Goal: Task Accomplishment & Management: Use online tool/utility

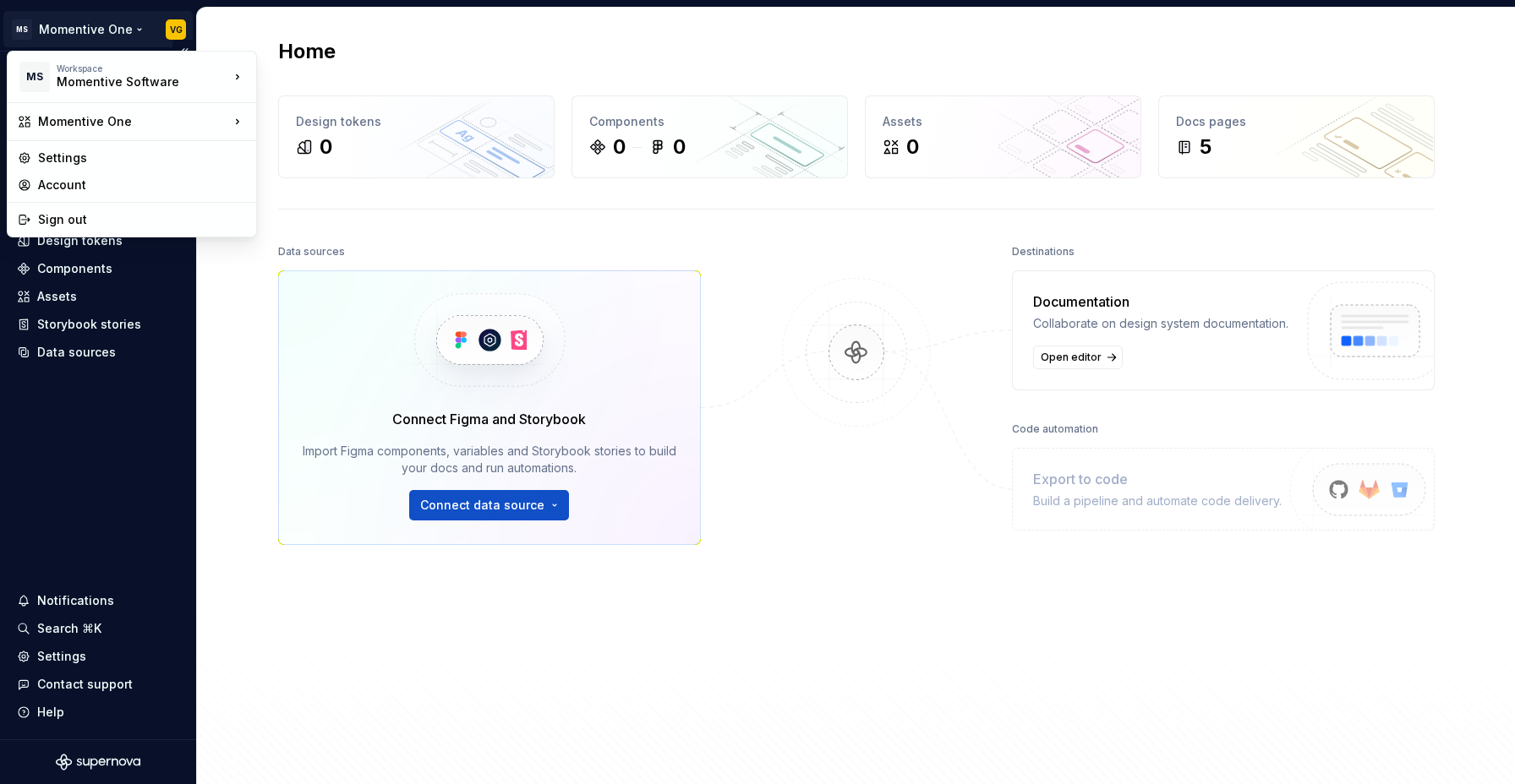
click at [180, 27] on html "MS Momentive One VG Home Documentation Analytics Code automation Design system …" at bounding box center [757, 392] width 1515 height 784
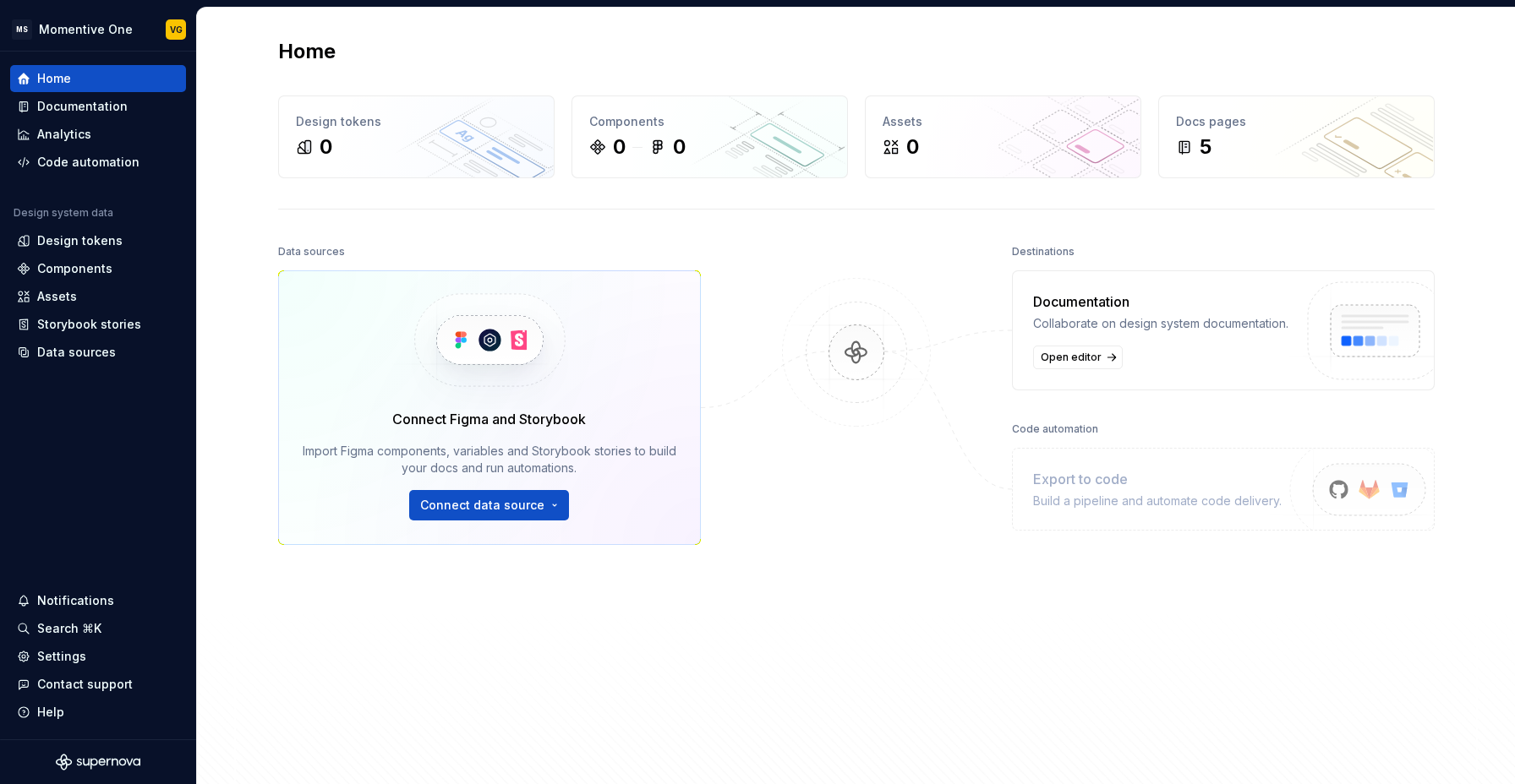
click at [795, 450] on html "MS Momentive One VG Home Documentation Analytics Code automation Design system …" at bounding box center [757, 392] width 1515 height 784
click at [508, 430] on div "Connect Figma and Storybook Import Figma components, variables and Storybook st…" at bounding box center [489, 464] width 373 height 111
click at [847, 350] on img at bounding box center [857, 370] width 164 height 184
click at [84, 227] on div "Design tokens" at bounding box center [98, 241] width 176 height 27
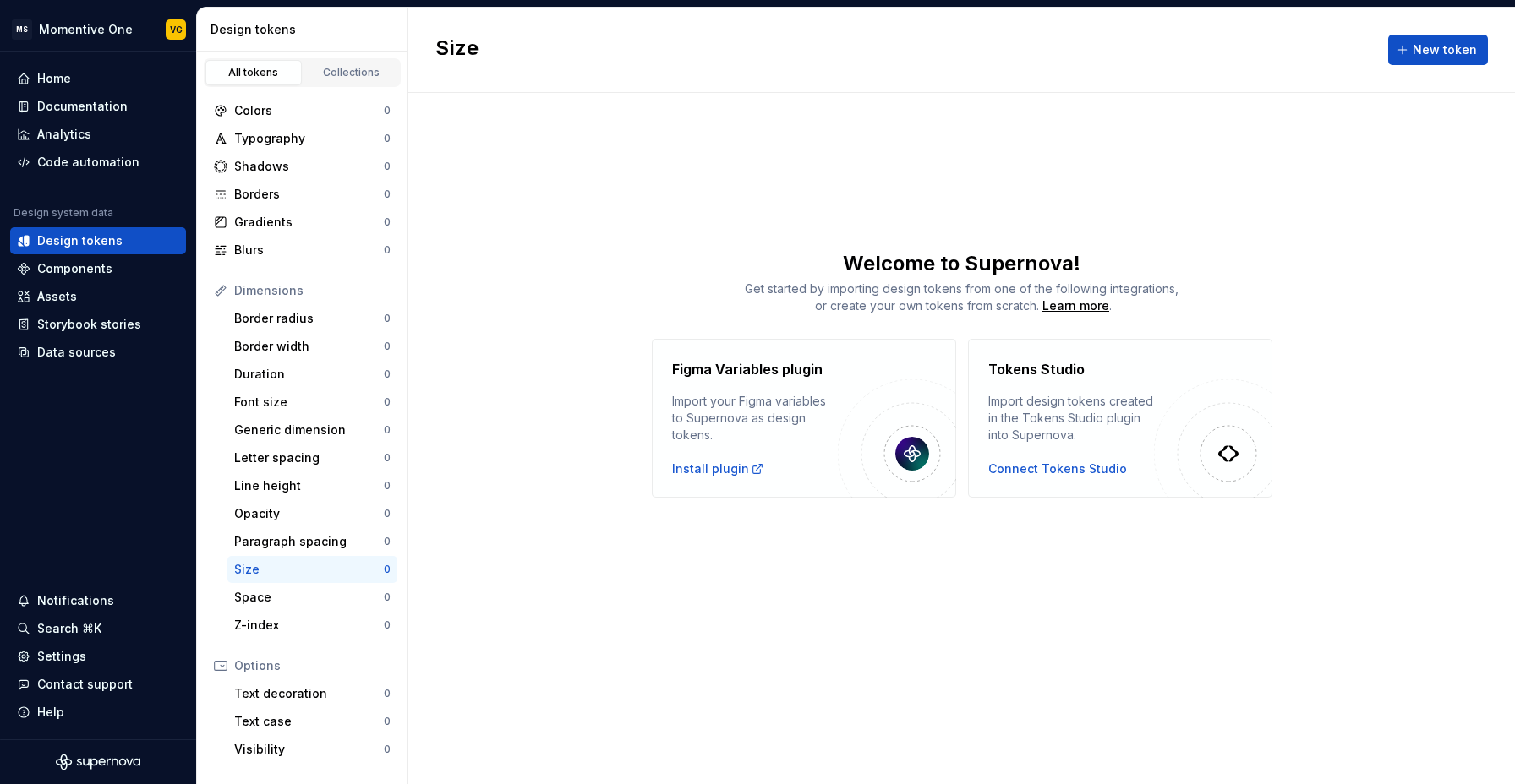
click at [231, 34] on div "Design tokens" at bounding box center [306, 29] width 190 height 16
click at [352, 71] on div "Collections" at bounding box center [351, 73] width 84 height 14
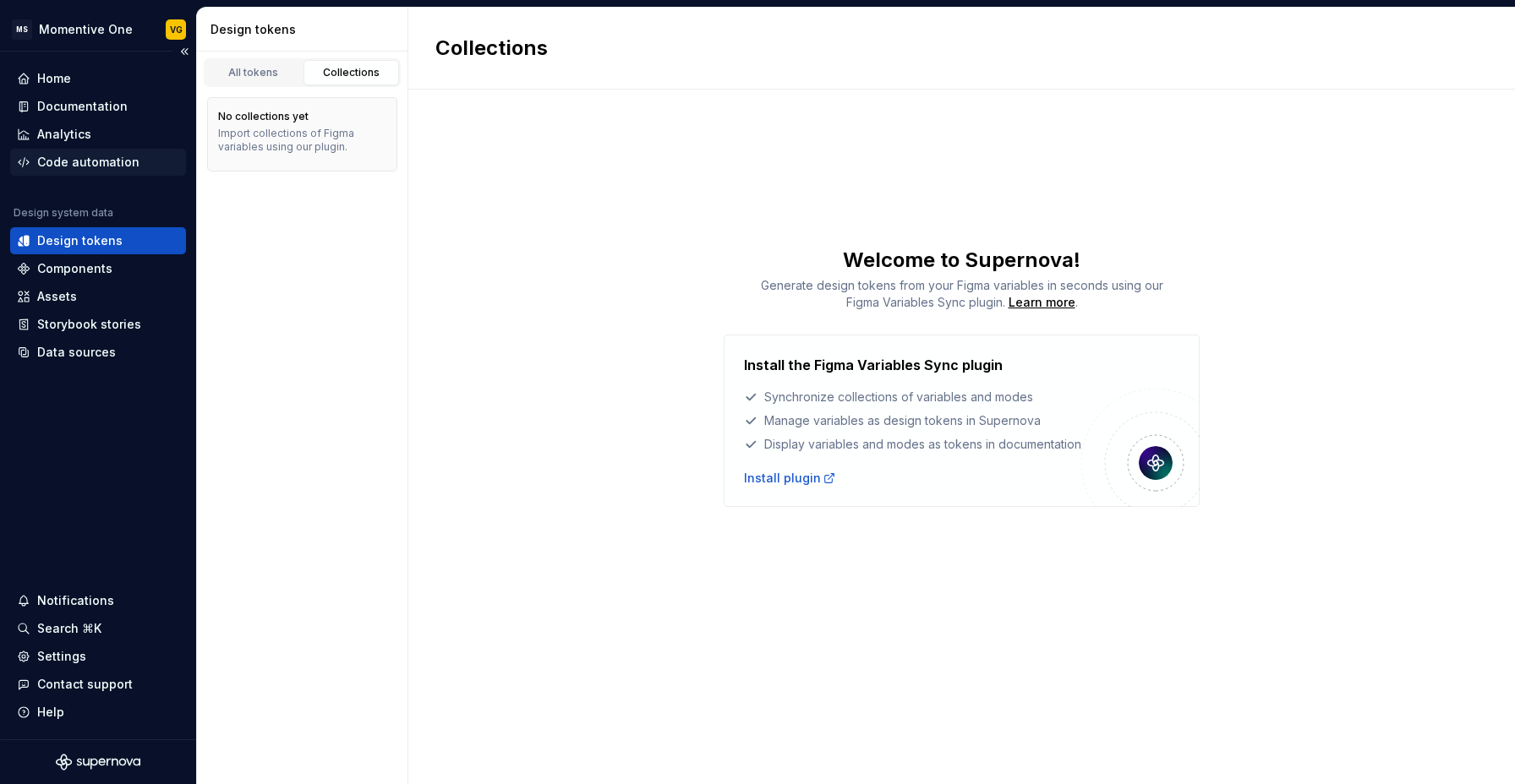
click at [68, 170] on div "Code automation" at bounding box center [88, 161] width 102 height 16
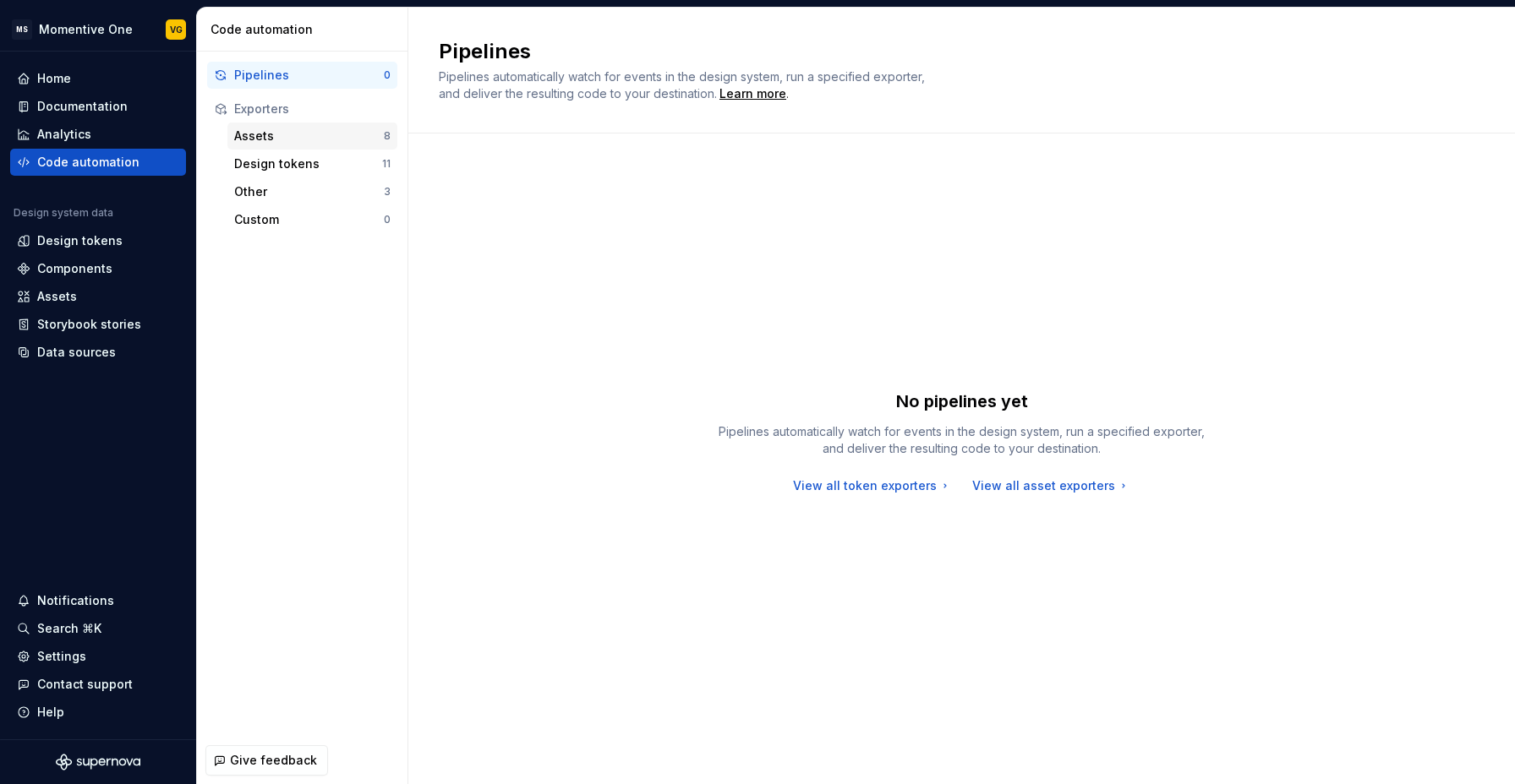
click at [275, 133] on div "Assets" at bounding box center [308, 135] width 150 height 16
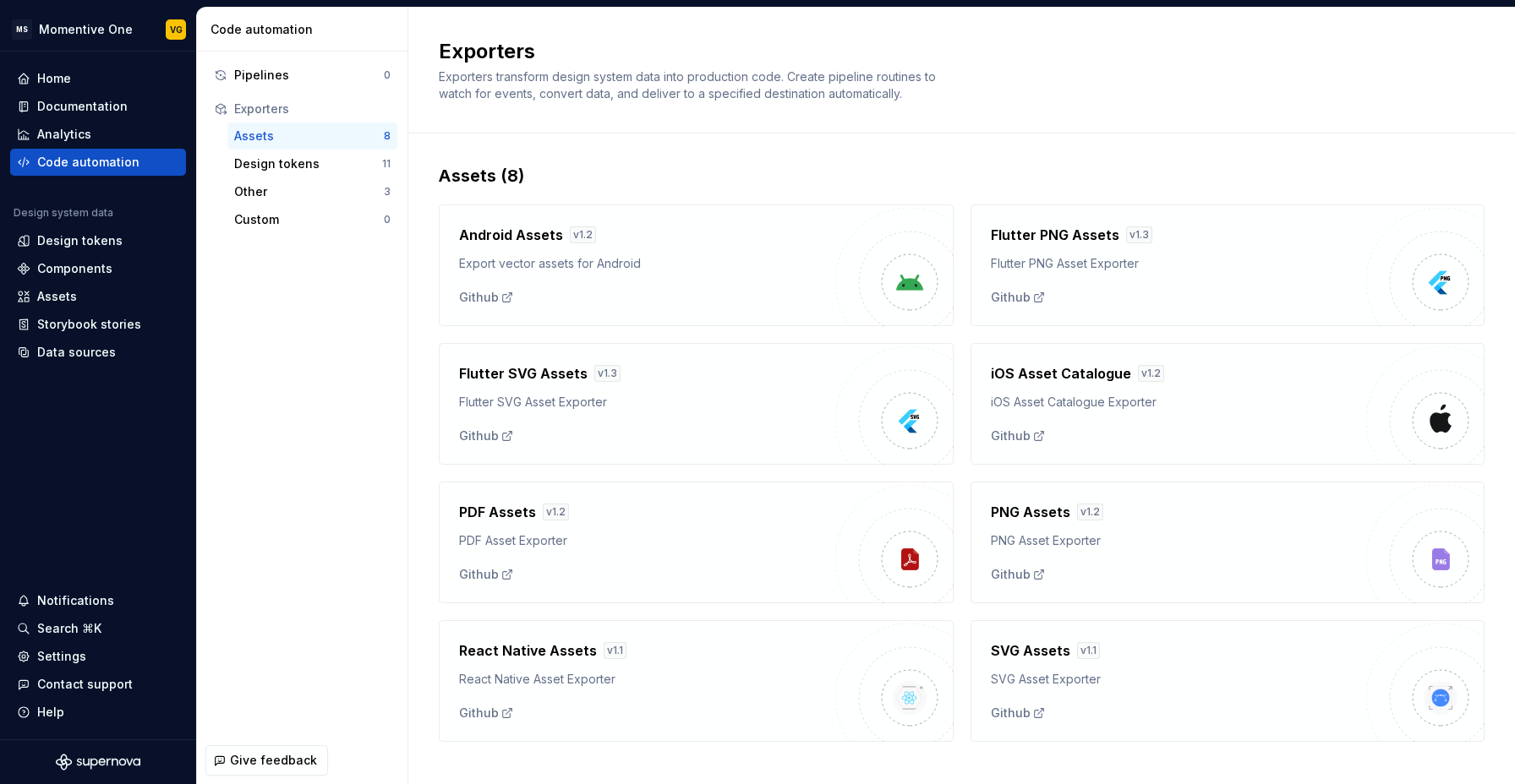
click at [809, 278] on div "Android Assets v 1.2 Export vector assets for Android Github" at bounding box center [647, 266] width 376 height 81
click at [87, 127] on div "Analytics" at bounding box center [64, 133] width 54 height 16
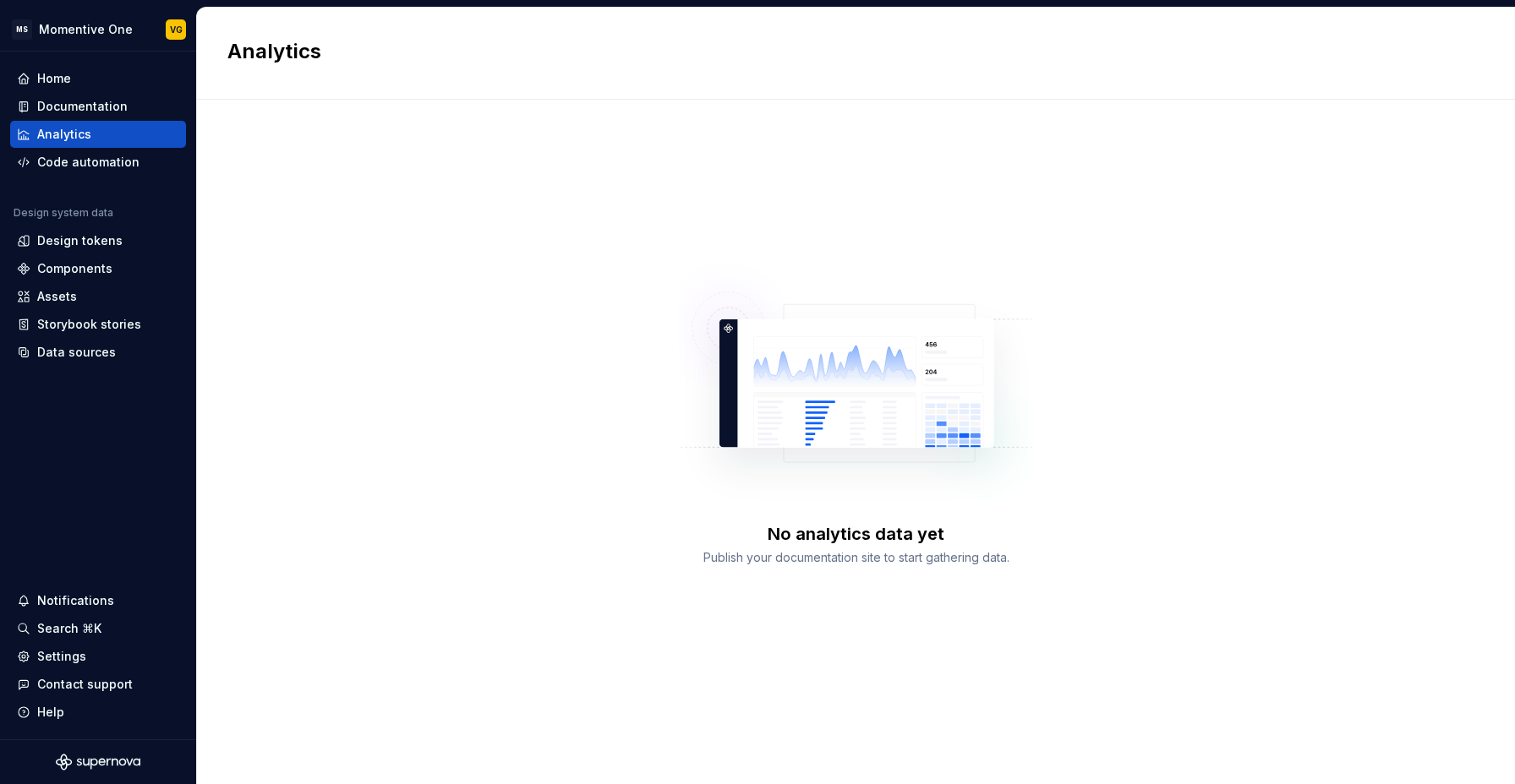
click at [840, 404] on img at bounding box center [856, 388] width 355 height 248
click at [58, 299] on div "Assets" at bounding box center [56, 296] width 40 height 16
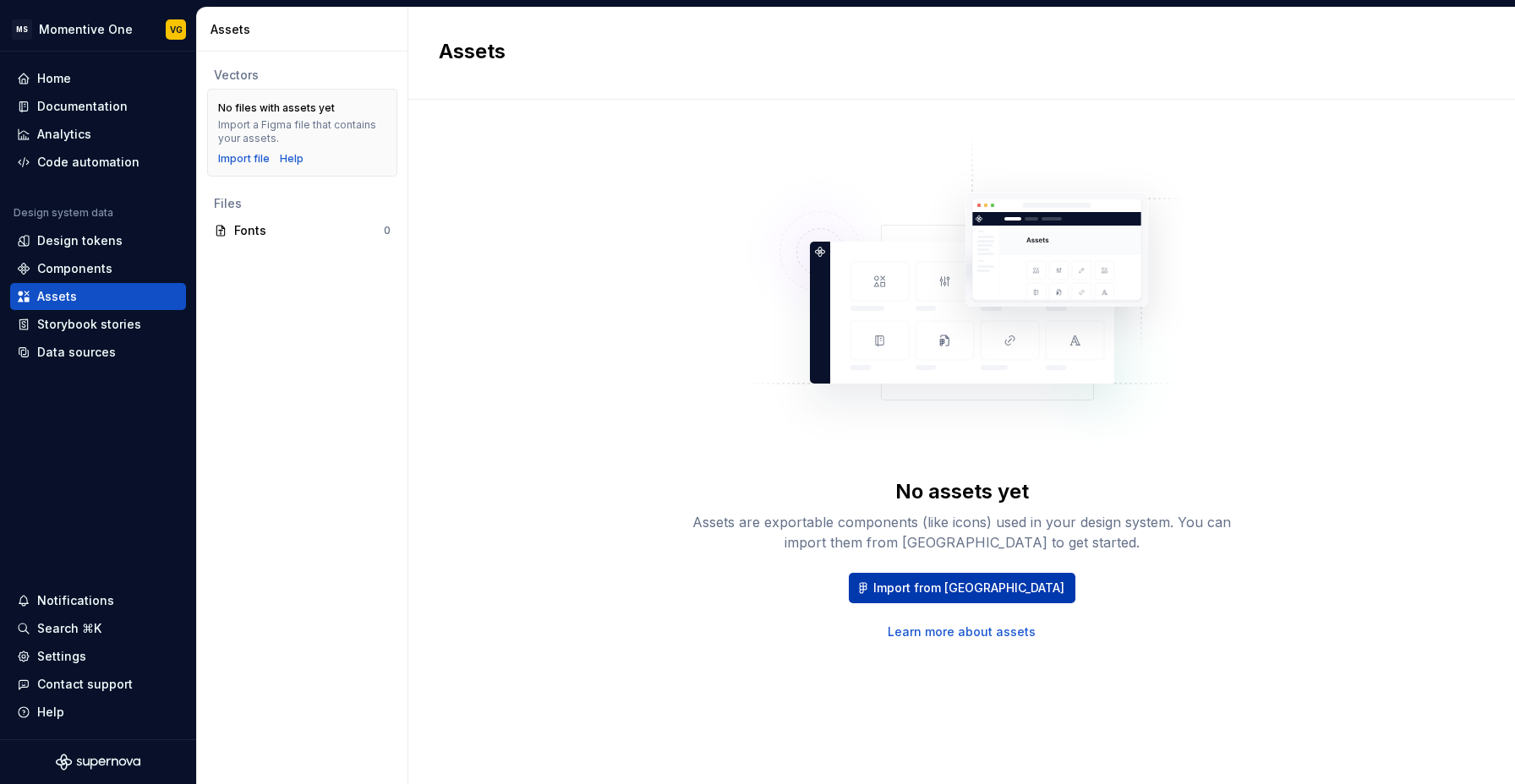
click at [975, 595] on span "Import from [GEOGRAPHIC_DATA]" at bounding box center [969, 588] width 191 height 16
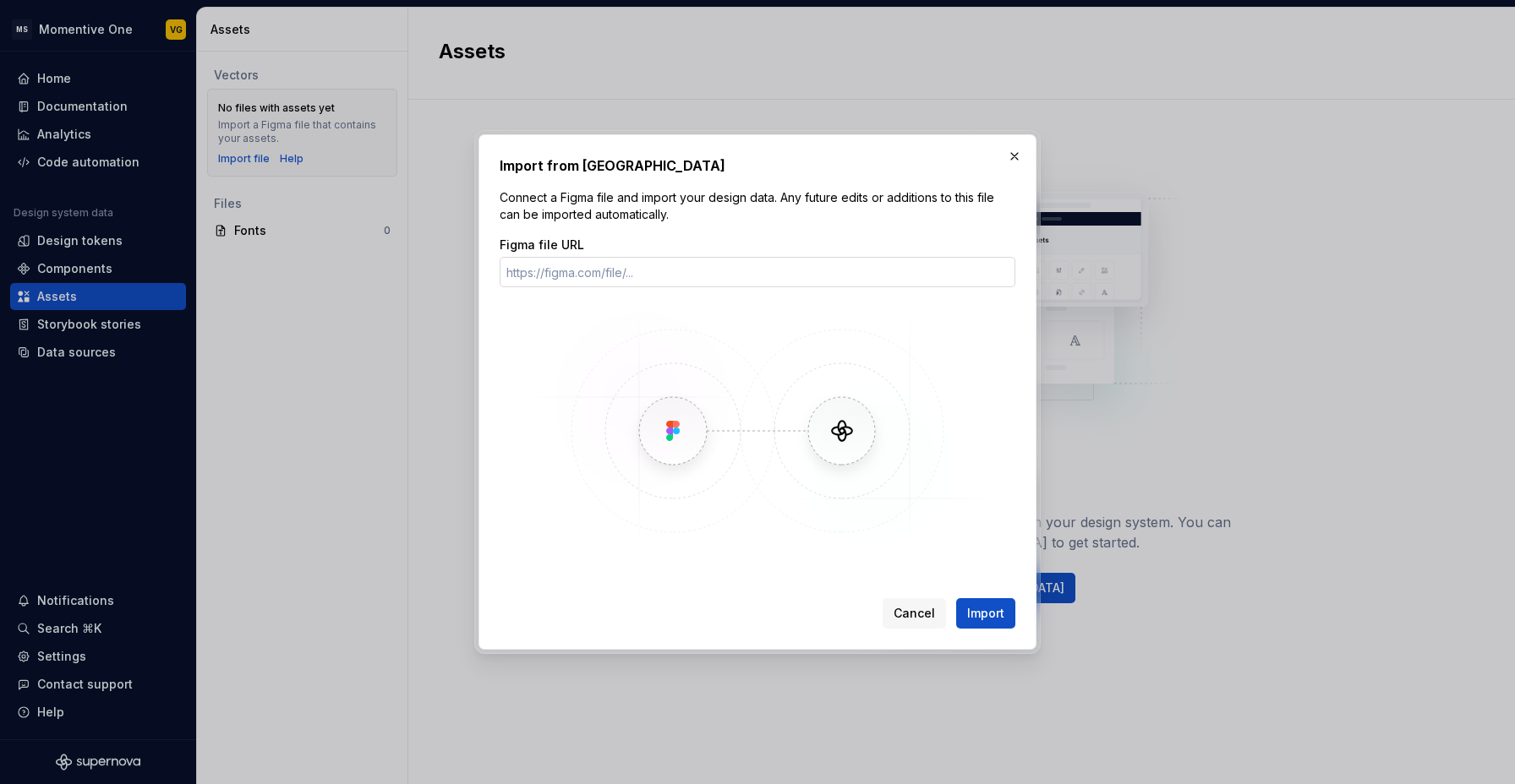
click at [569, 275] on input "Figma file URL" at bounding box center [757, 272] width 515 height 30
paste input "[URL][DOMAIN_NAME]"
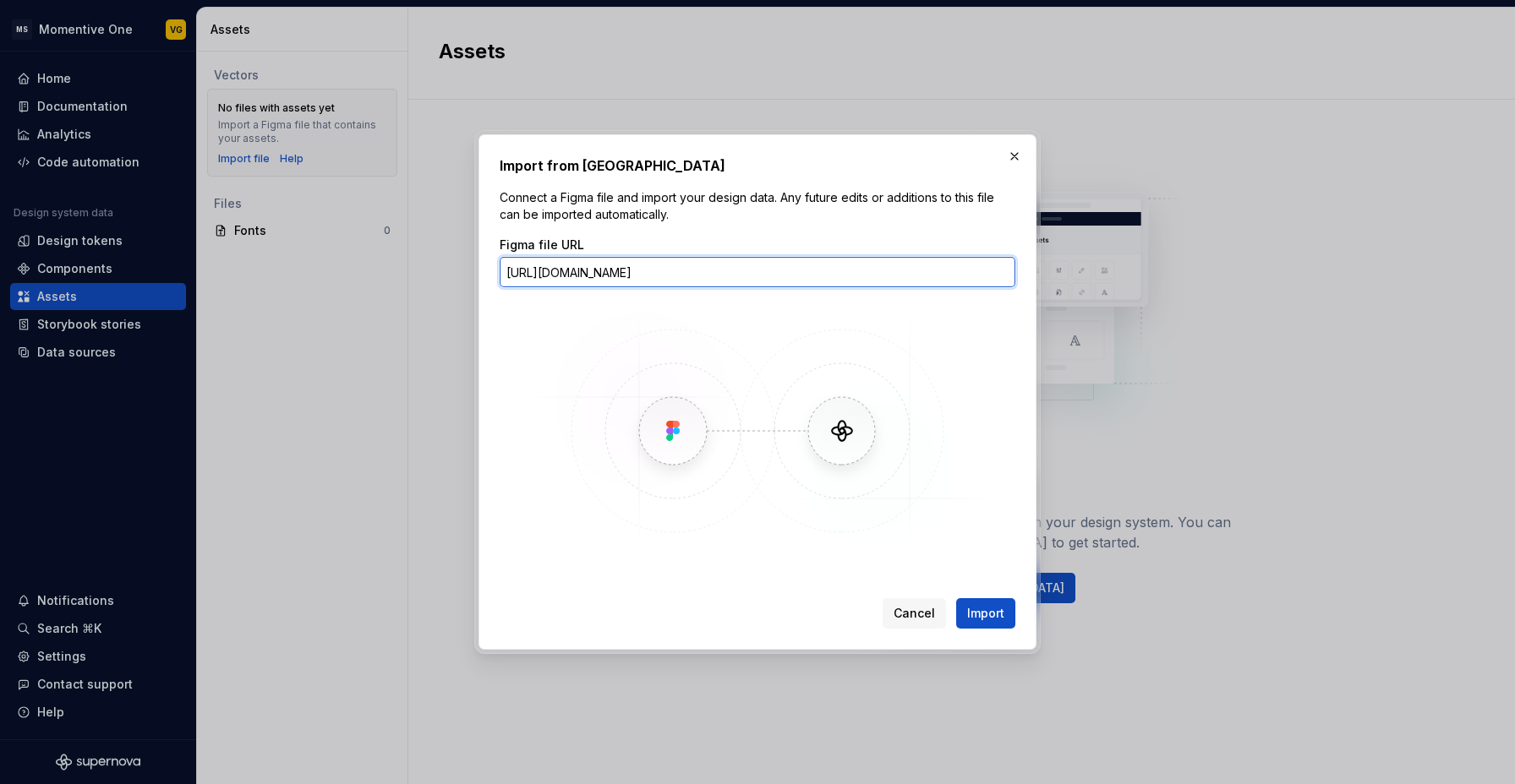
scroll to position [0, 217]
type input "[URL][DOMAIN_NAME]"
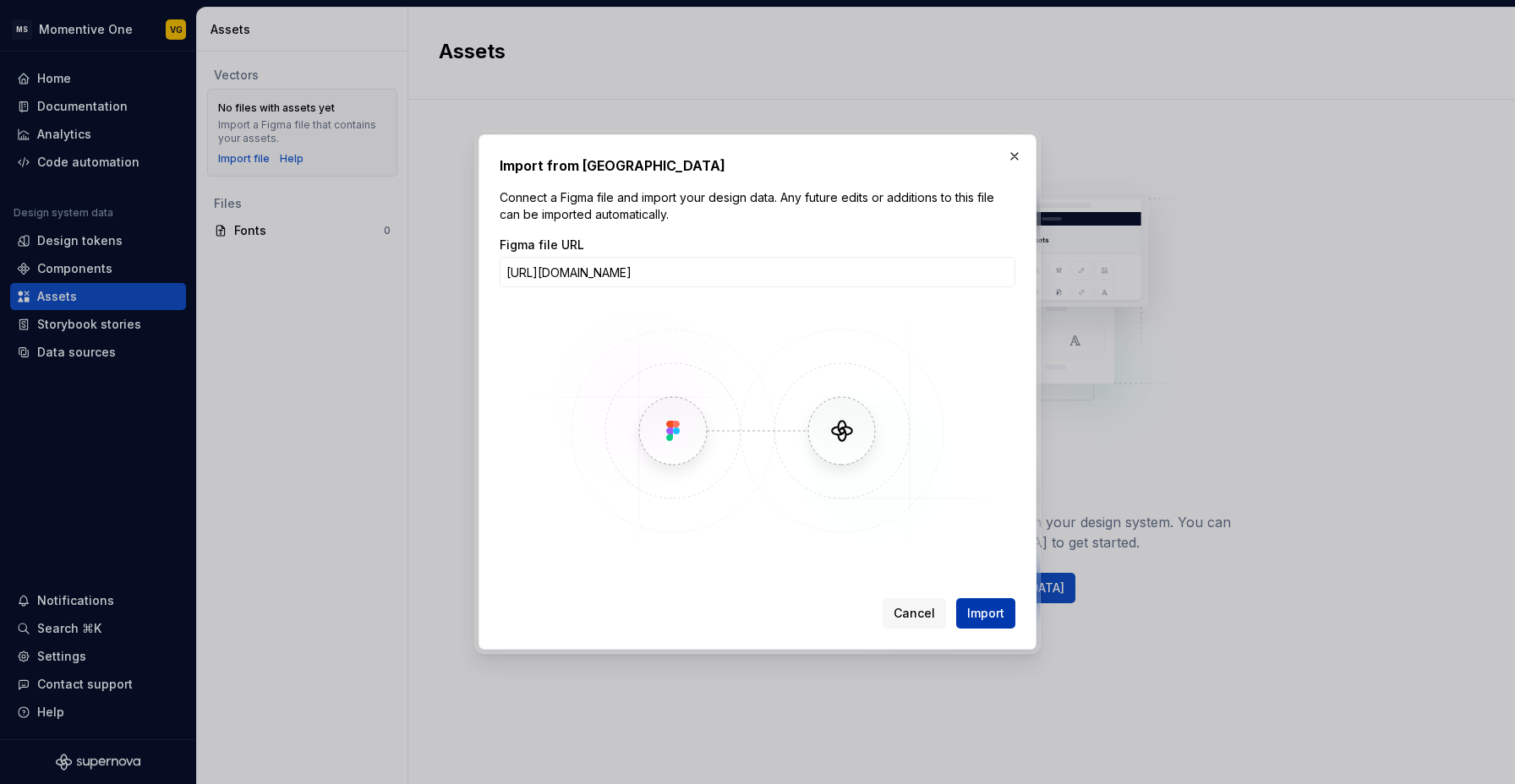
scroll to position [0, 0]
click at [987, 614] on span "Import" at bounding box center [985, 613] width 37 height 16
click at [918, 615] on span "Cancel" at bounding box center [914, 613] width 42 height 16
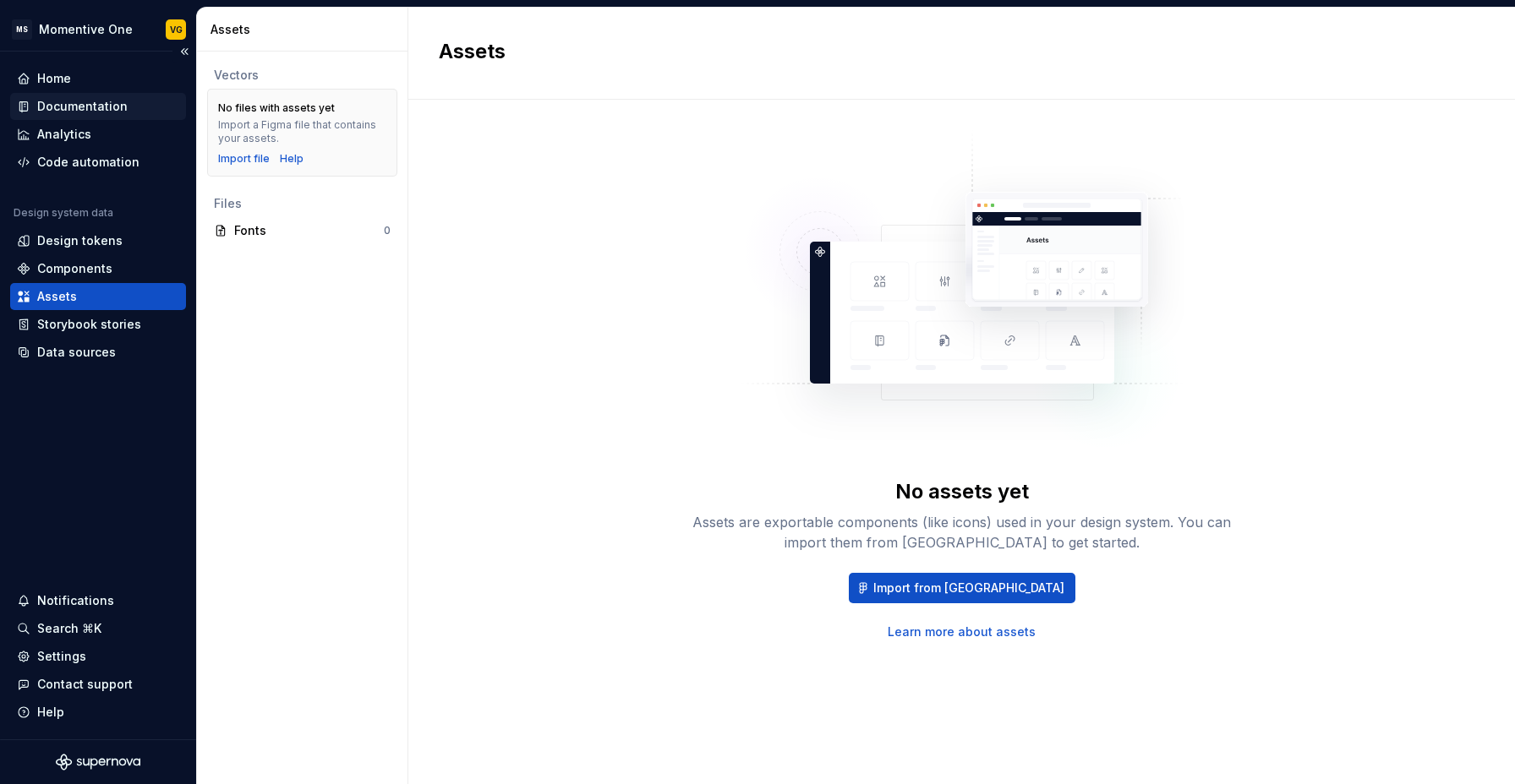
click at [73, 111] on div "Documentation" at bounding box center [82, 105] width 91 height 16
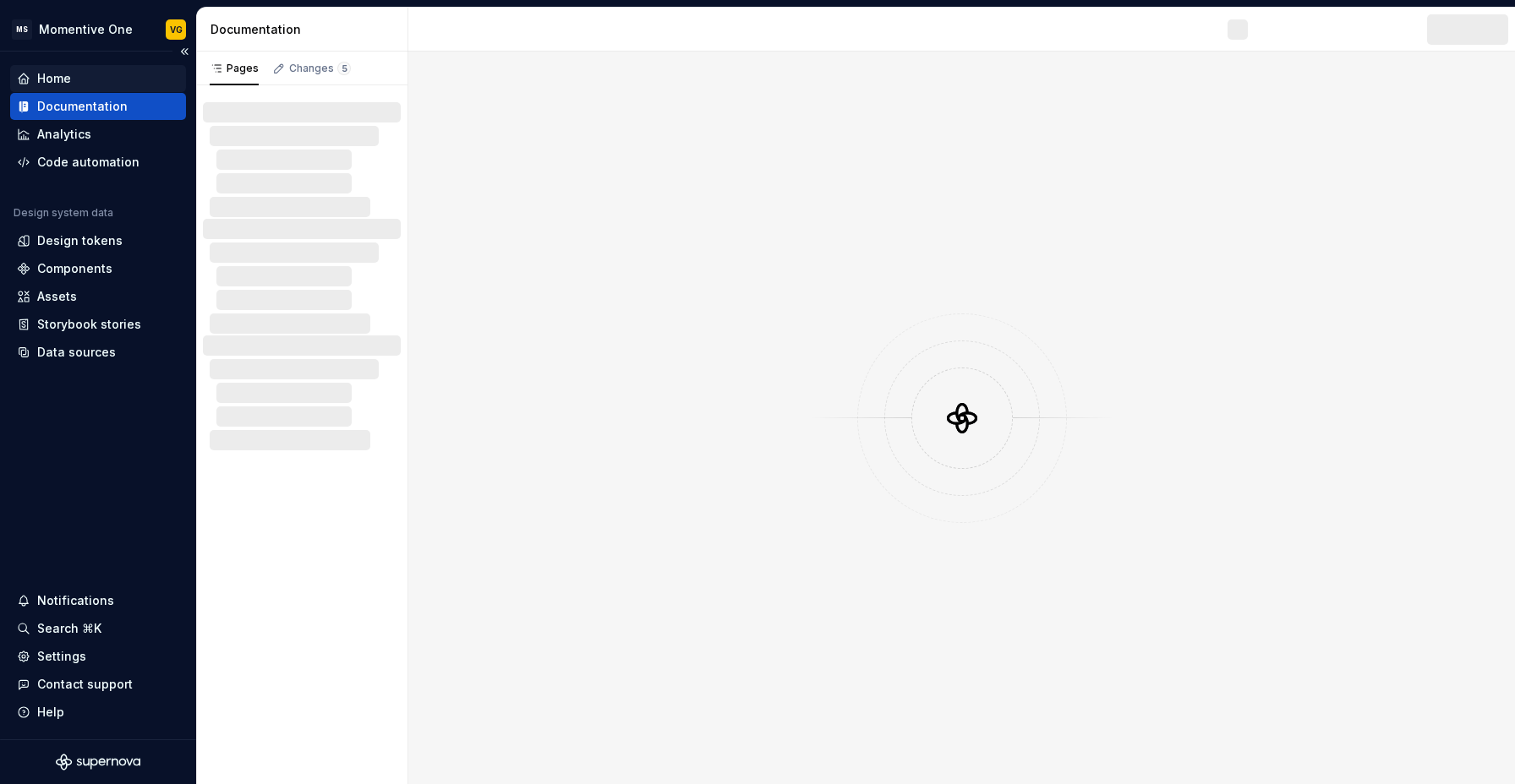
click at [60, 69] on div "Home" at bounding box center [98, 78] width 176 height 27
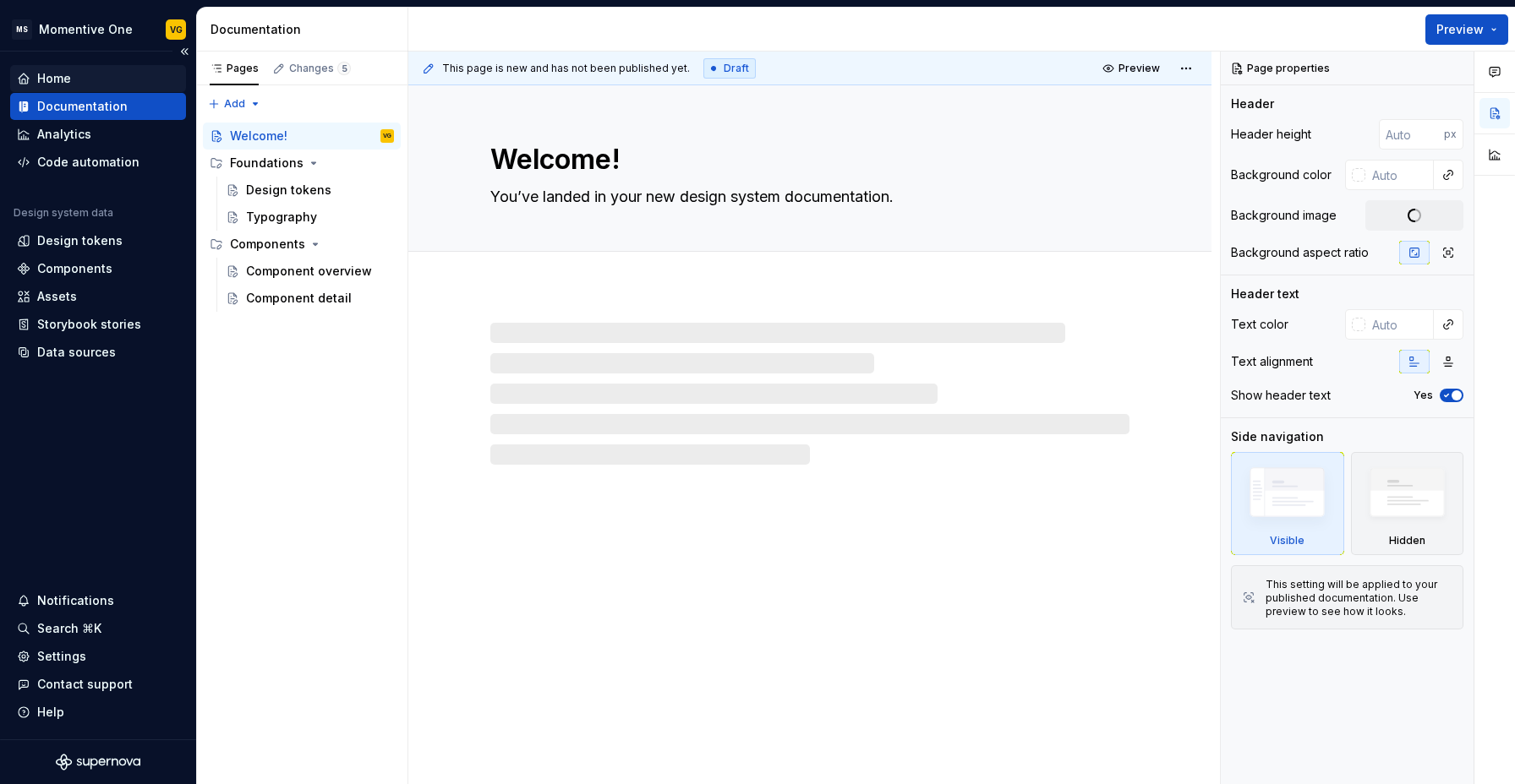
type textarea "*"
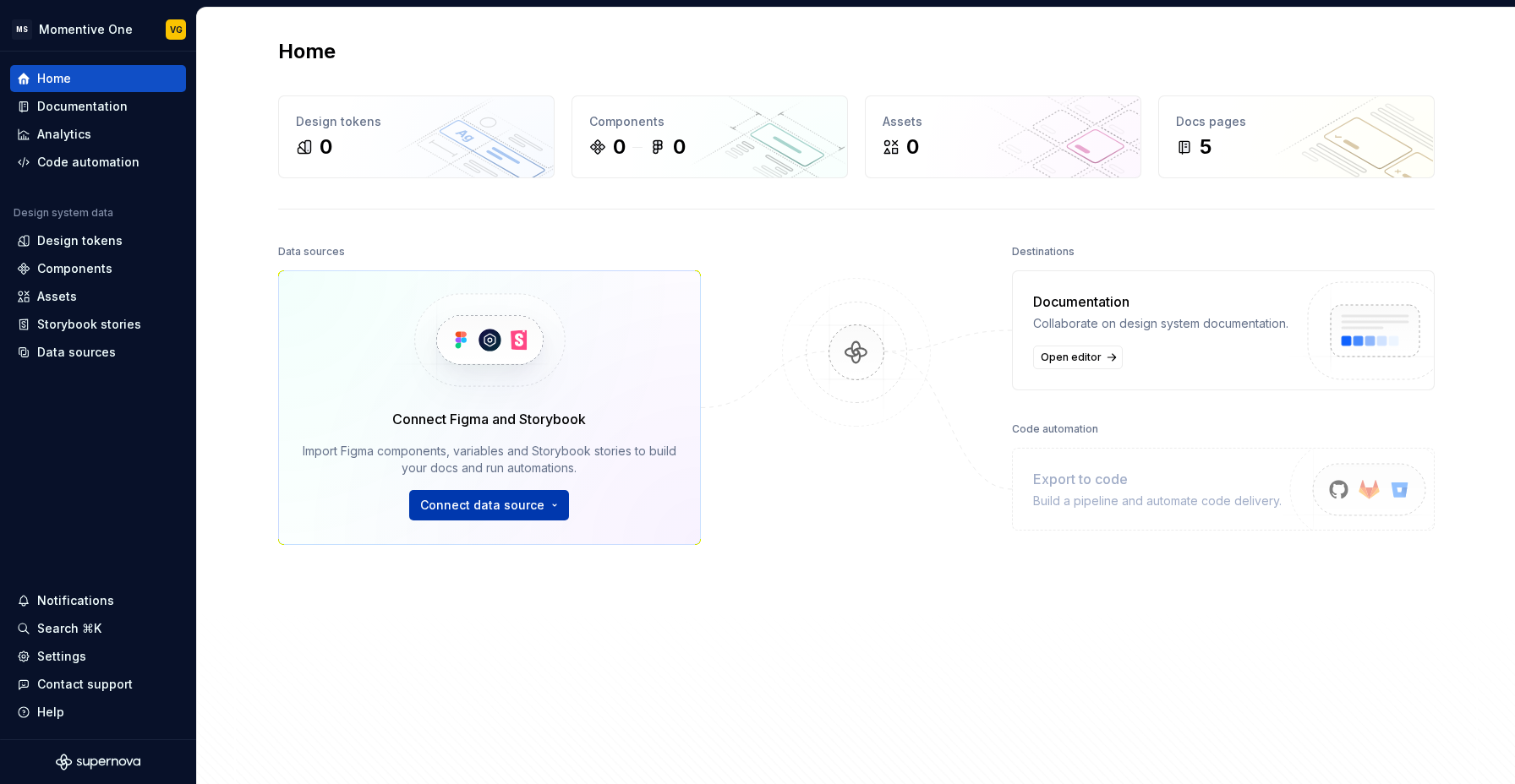
click at [483, 494] on button "Connect data source" at bounding box center [488, 505] width 160 height 30
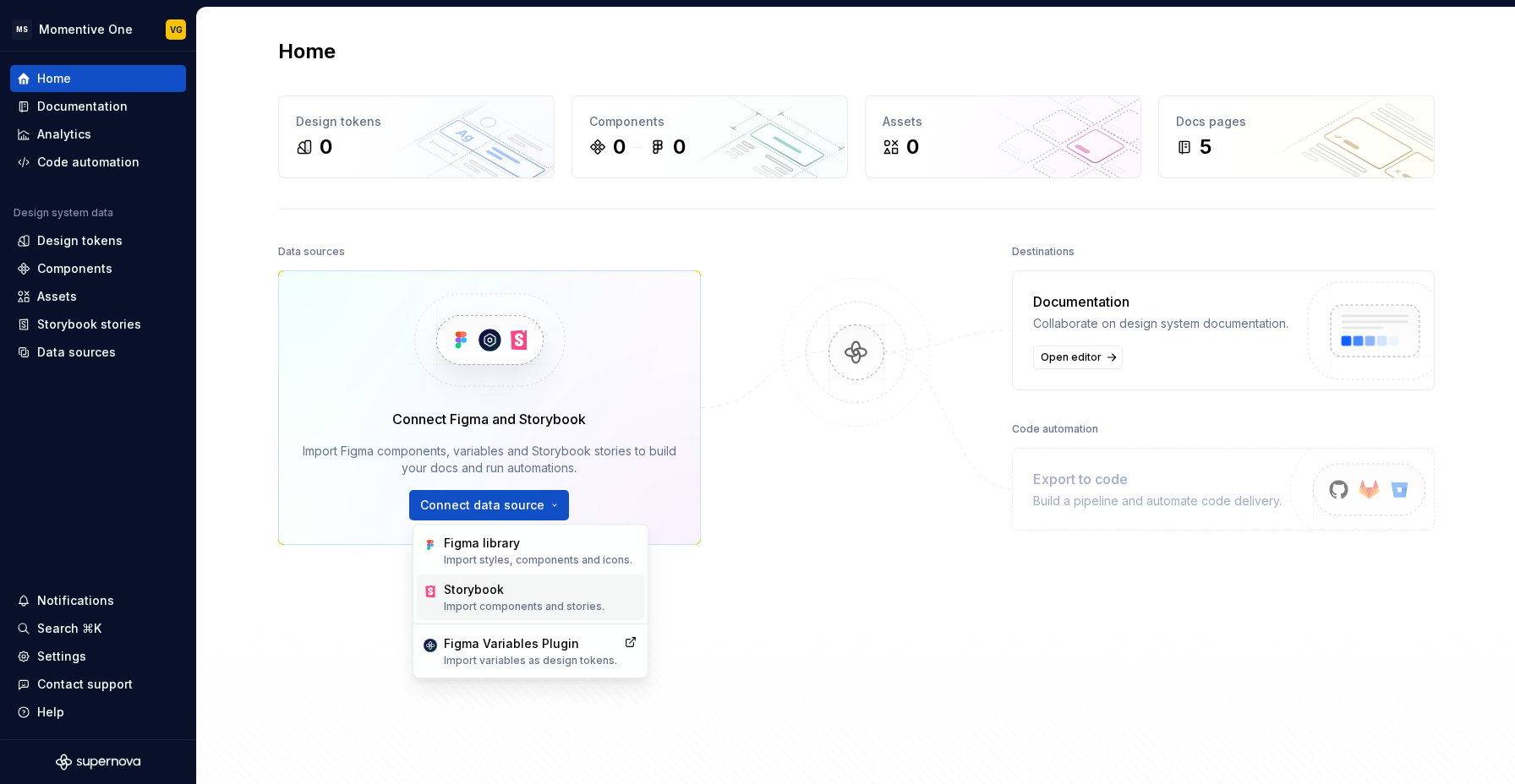
click at [503, 602] on p "Import components and stories." at bounding box center [524, 607] width 160 height 14
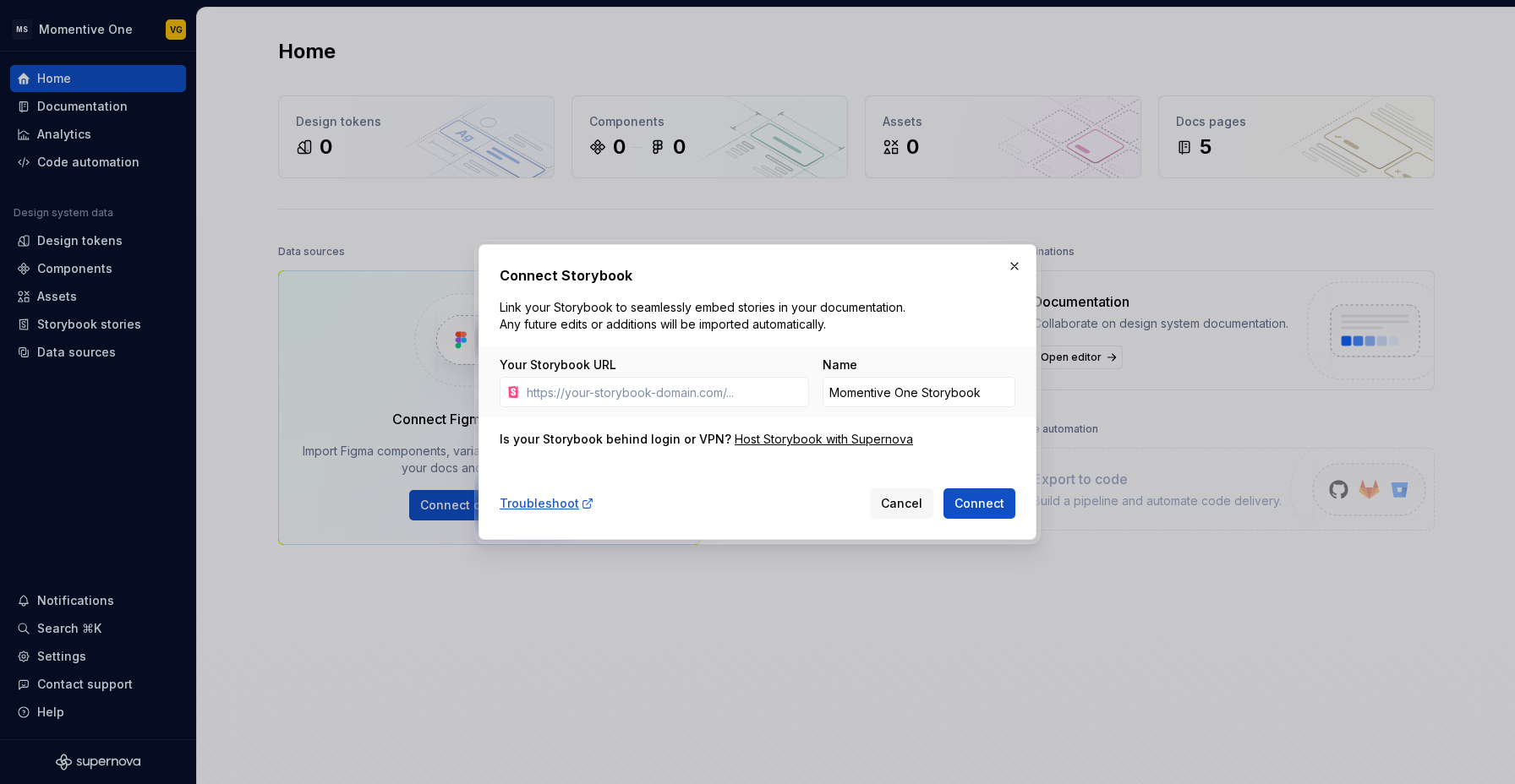
click at [656, 375] on div "Your Storybook URL" at bounding box center [655, 382] width 309 height 50
click at [635, 388] on input "Your Storybook URL" at bounding box center [664, 392] width 289 height 30
click at [919, 509] on span "Cancel" at bounding box center [901, 503] width 42 height 16
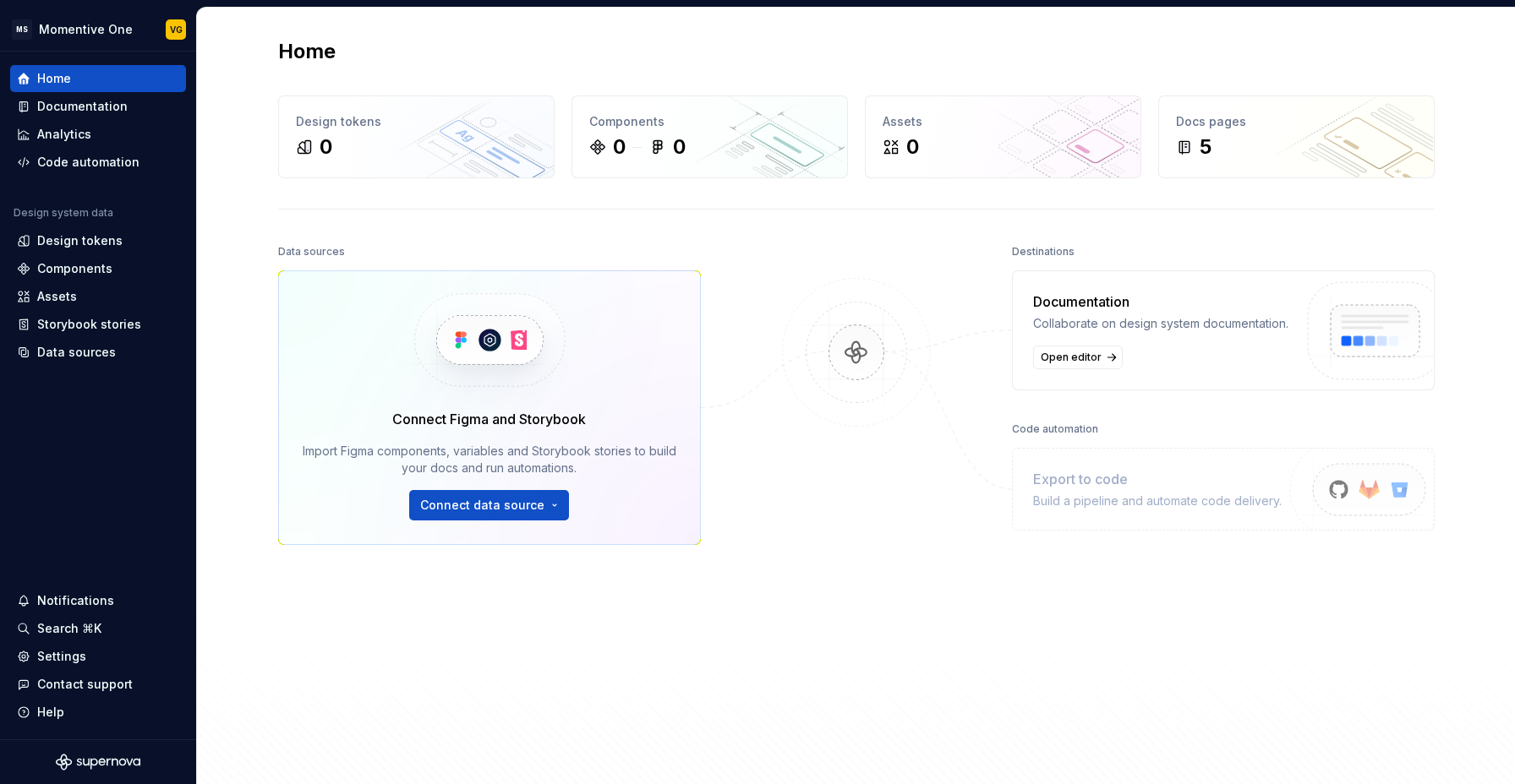
click at [836, 533] on div at bounding box center [856, 475] width 169 height 471
click at [627, 154] on div "0 0" at bounding box center [709, 147] width 241 height 27
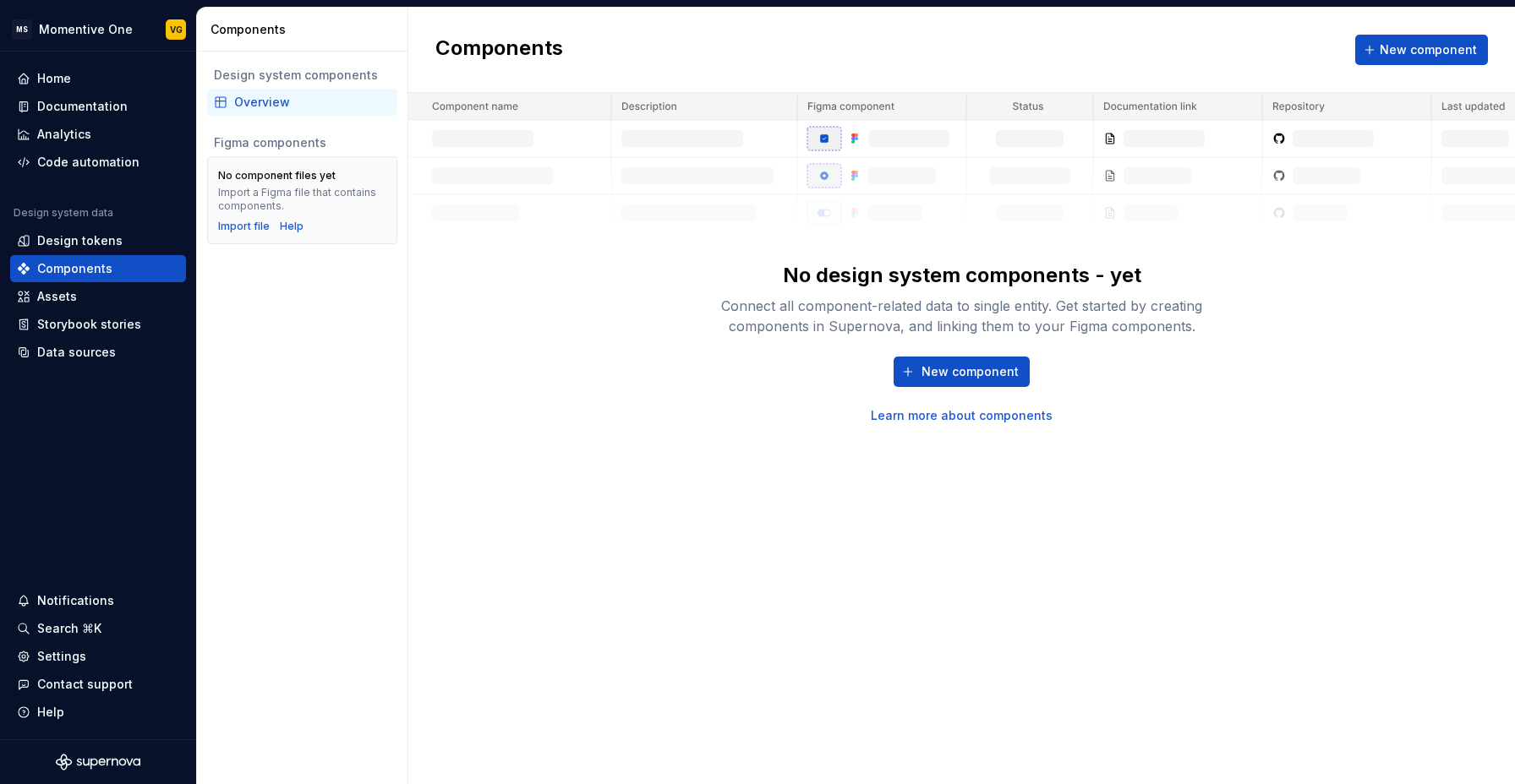
click at [799, 404] on div "New component Learn more about components" at bounding box center [961, 391] width 540 height 68
